Goal: Task Accomplishment & Management: Manage account settings

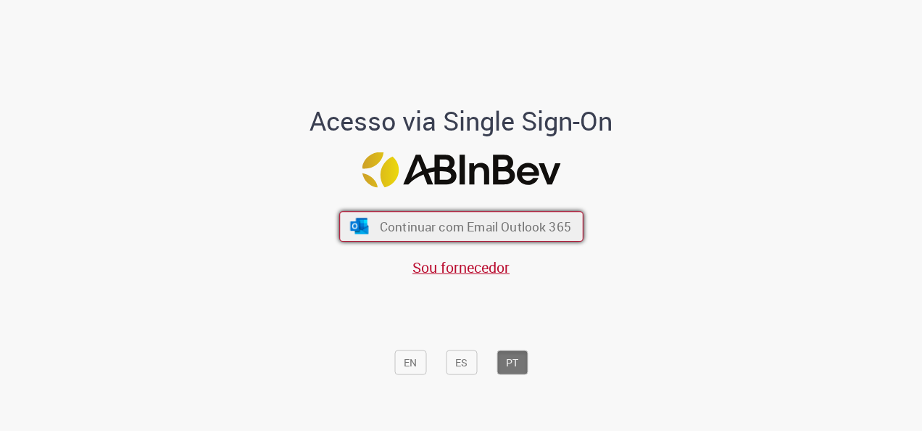
click at [417, 223] on span "Continuar com Email Outlook 365" at bounding box center [474, 226] width 191 height 17
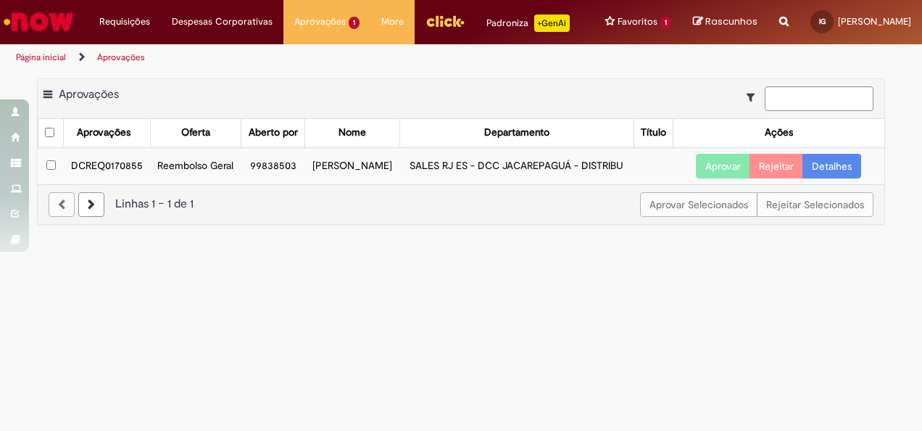
click at [717, 178] on button "Aprovar" at bounding box center [723, 166] width 54 height 25
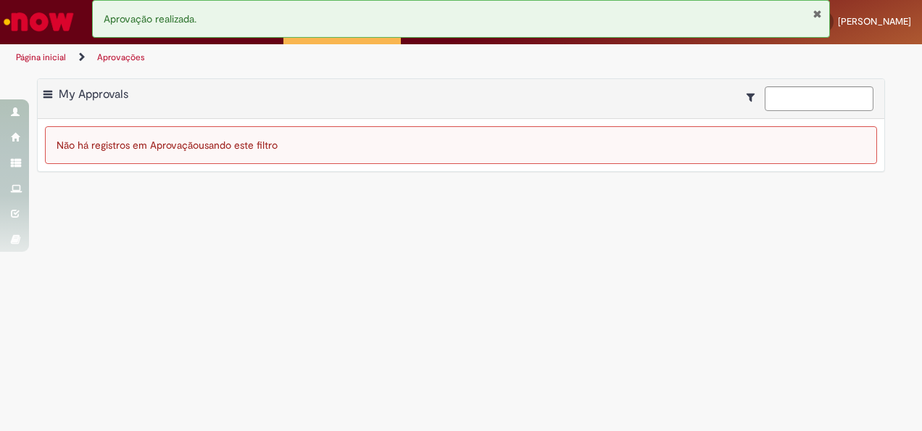
click at [65, 17] on img "Ir para a Homepage" at bounding box center [38, 21] width 75 height 29
